Goal: Check status: Check status

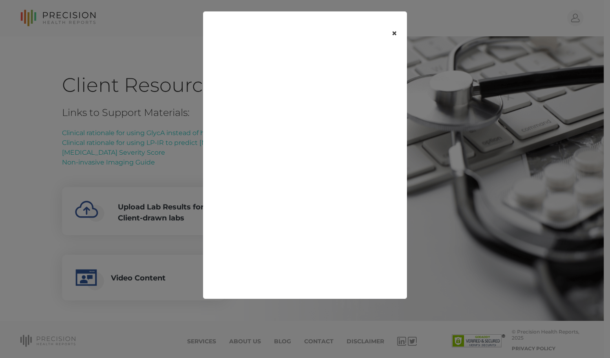
click at [395, 34] on button "×" at bounding box center [394, 33] width 25 height 34
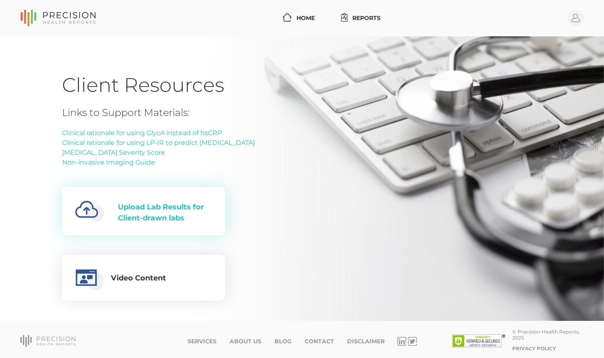
click at [157, 209] on div "Upload Lab Results for Client-drawn labs" at bounding box center [165, 213] width 94 height 22
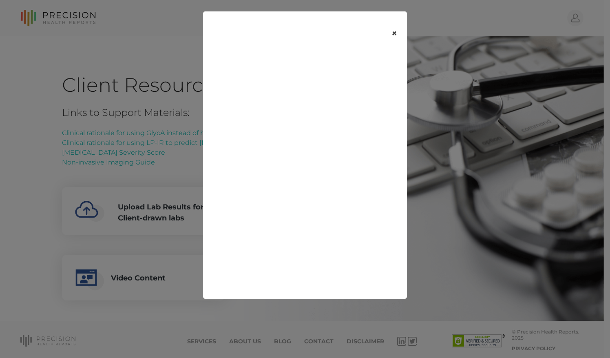
click at [395, 33] on button "×" at bounding box center [394, 33] width 25 height 34
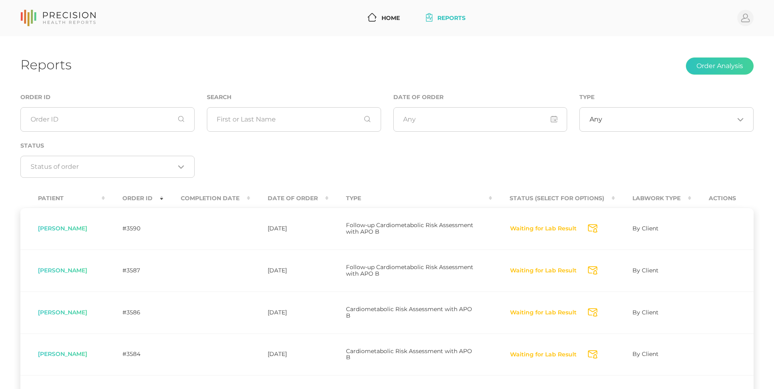
scroll to position [319, 0]
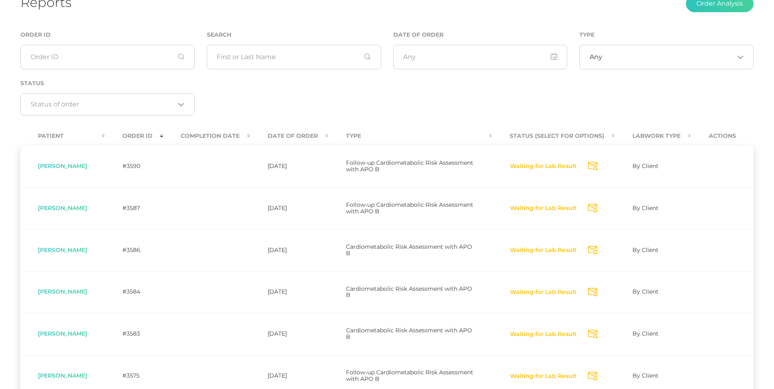
scroll to position [55, 0]
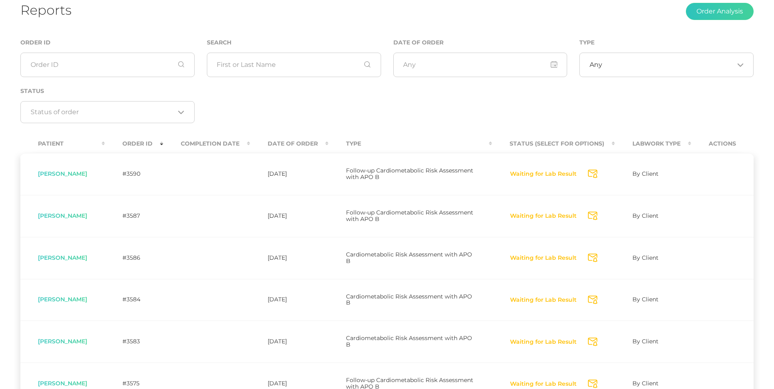
click at [232, 143] on th "Completion Date" at bounding box center [206, 144] width 87 height 18
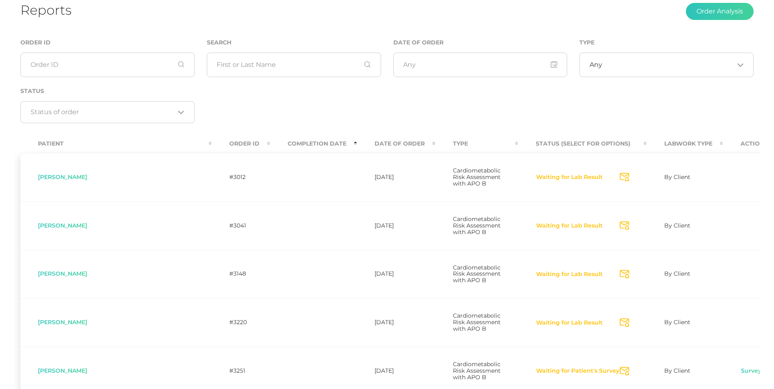
click at [270, 140] on th "Completion Date" at bounding box center [313, 144] width 87 height 18
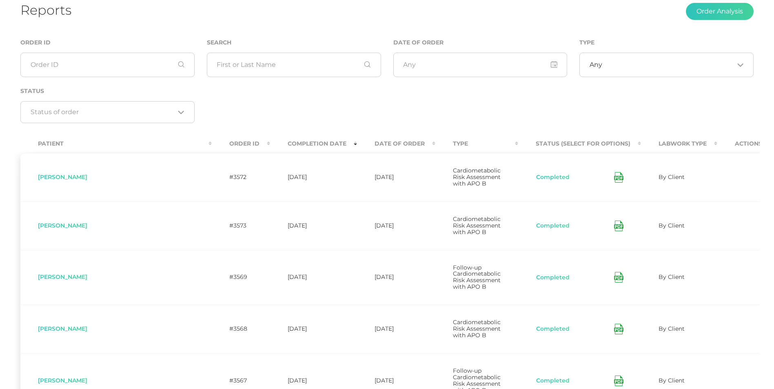
click at [357, 144] on th "Date Of Order" at bounding box center [396, 144] width 78 height 18
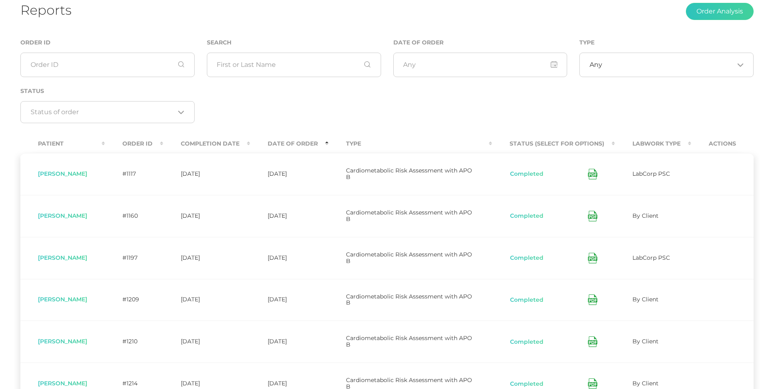
click at [304, 144] on th "Date Of Order" at bounding box center [289, 144] width 78 height 18
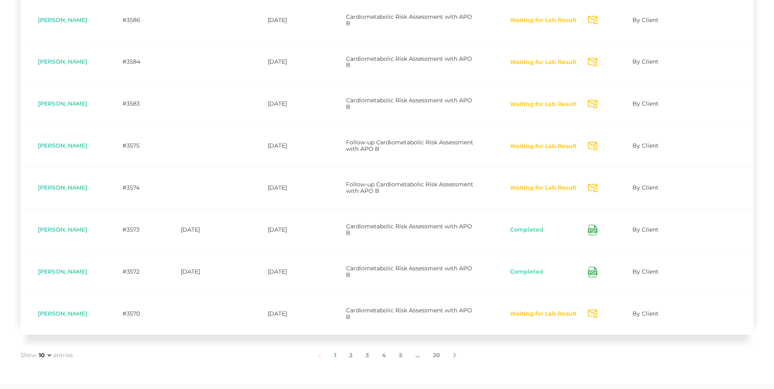
scroll to position [293, 0]
click at [453, 354] on icon at bounding box center [454, 355] width 3 height 6
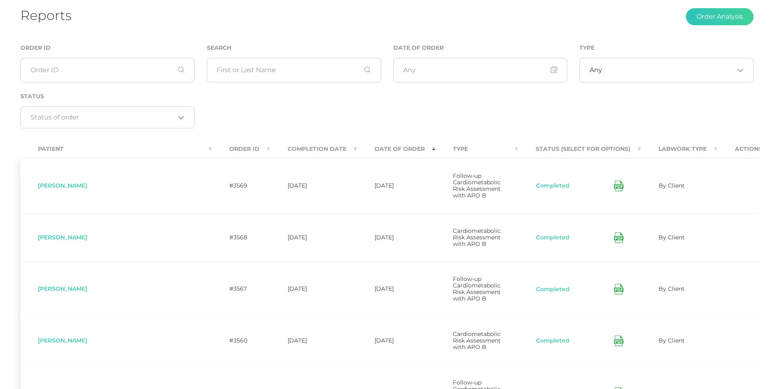
scroll to position [49, 0]
click at [286, 65] on input "text" at bounding box center [294, 70] width 174 height 24
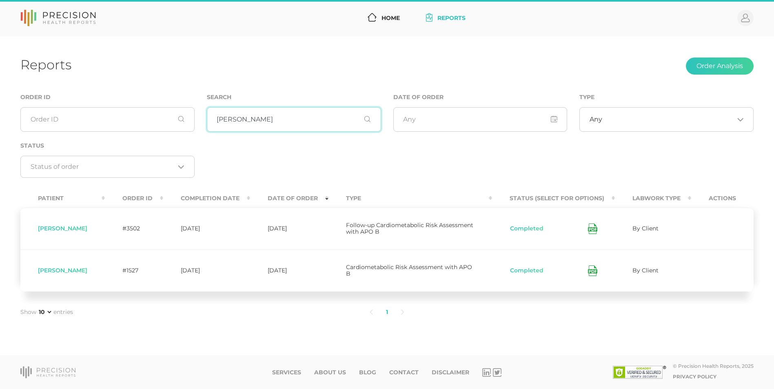
scroll to position [0, 0]
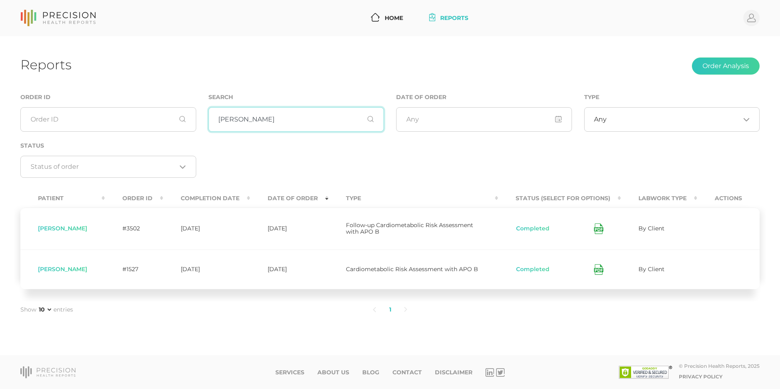
click at [245, 120] on input "brian" at bounding box center [296, 119] width 176 height 24
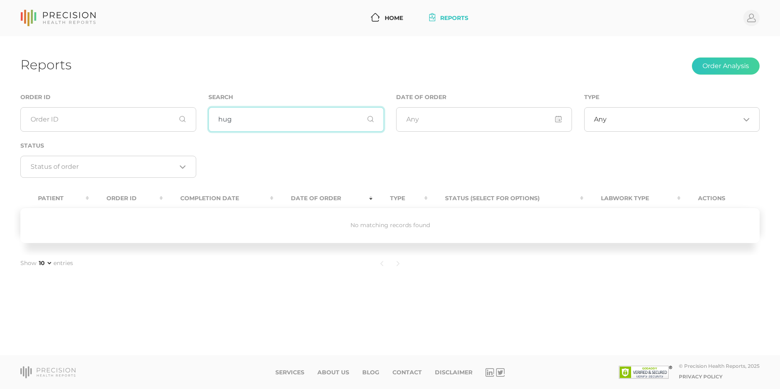
type input "hug"
click at [256, 126] on input "hug" at bounding box center [296, 119] width 176 height 24
